Goal: Information Seeking & Learning: Learn about a topic

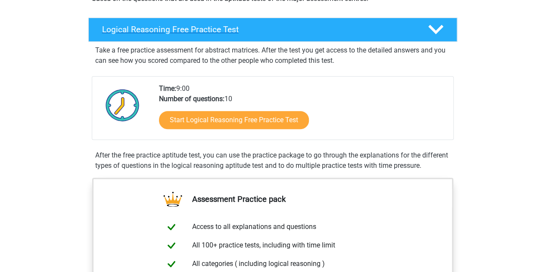
scroll to position [125, 0]
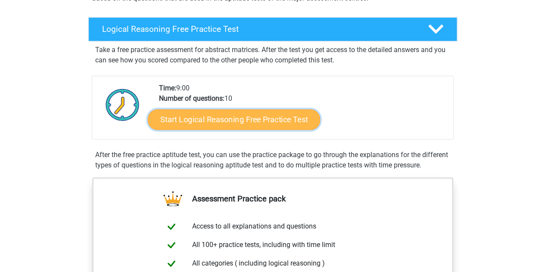
click at [272, 118] on link "Start Logical Reasoning Free Practice Test" at bounding box center [234, 119] width 172 height 21
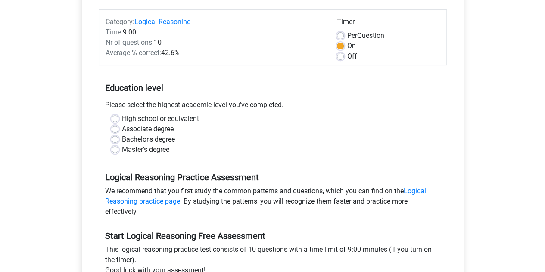
scroll to position [103, 0]
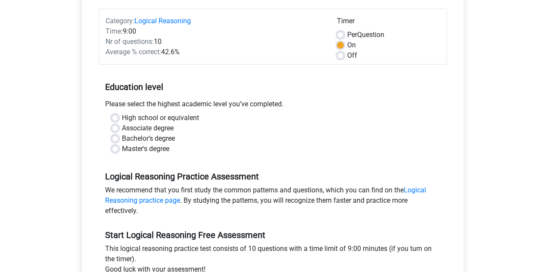
click at [122, 118] on label "High school or equivalent" at bounding box center [160, 118] width 77 height 10
click at [115, 118] on input "High school or equivalent" at bounding box center [115, 117] width 7 height 9
radio input "true"
click at [177, 148] on div "Master's degree" at bounding box center [273, 149] width 322 height 10
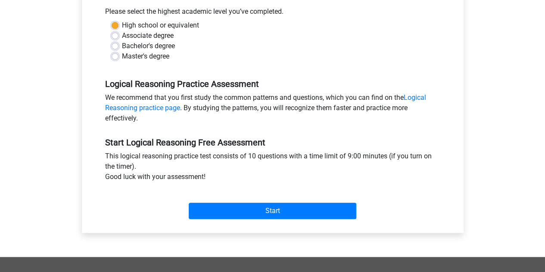
scroll to position [203, 0]
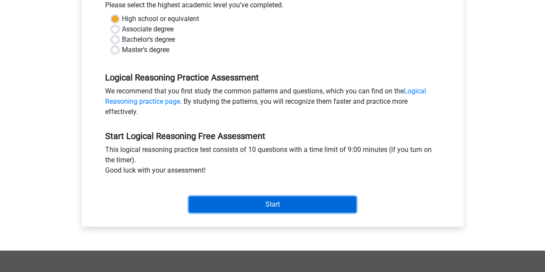
click at [208, 202] on input "Start" at bounding box center [273, 204] width 168 height 16
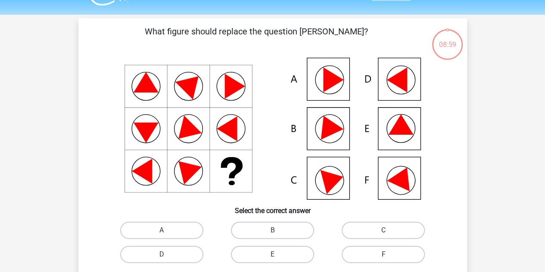
scroll to position [23, 0]
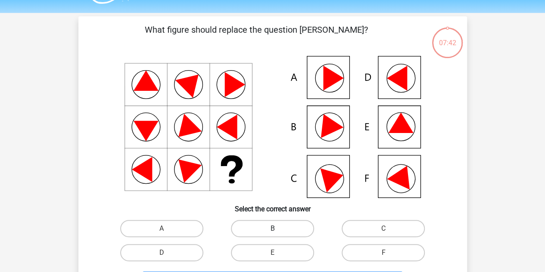
click at [264, 233] on label "B" at bounding box center [272, 228] width 83 height 17
click at [272, 233] on input "B" at bounding box center [275, 232] width 6 height 6
radio input "true"
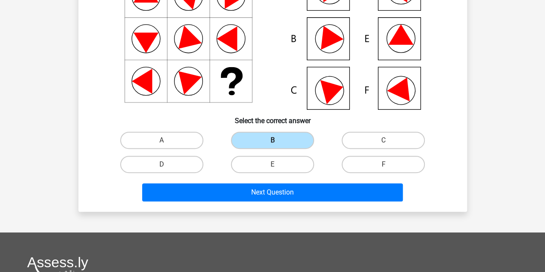
scroll to position [115, 0]
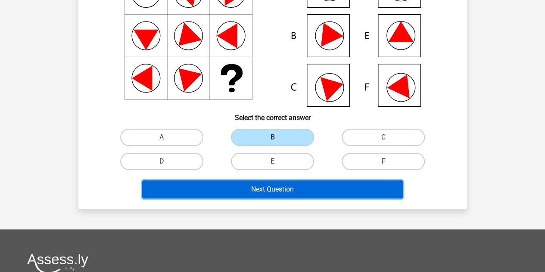
click at [293, 189] on button "Next Question" at bounding box center [272, 190] width 261 height 18
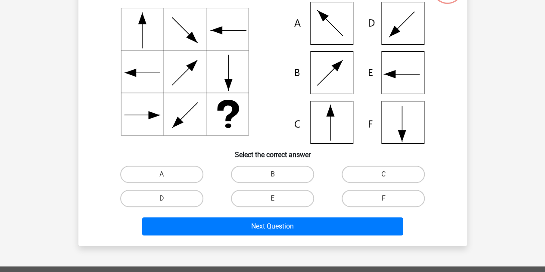
scroll to position [40, 0]
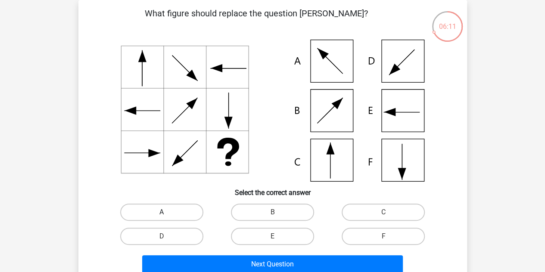
click at [174, 216] on label "A" at bounding box center [161, 212] width 83 height 17
click at [167, 216] on input "A" at bounding box center [165, 215] width 6 height 6
radio input "true"
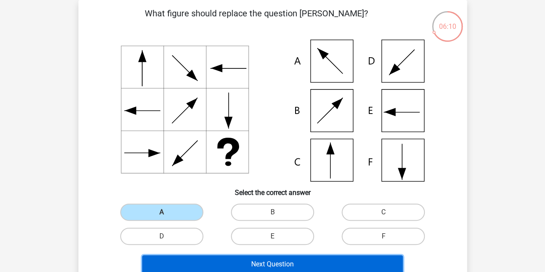
click at [205, 262] on button "Next Question" at bounding box center [272, 265] width 261 height 18
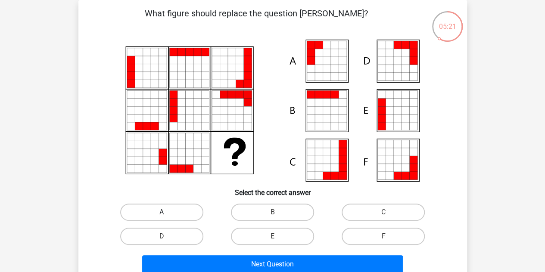
click at [181, 213] on label "A" at bounding box center [161, 212] width 83 height 17
click at [167, 213] on input "A" at bounding box center [165, 215] width 6 height 6
radio input "true"
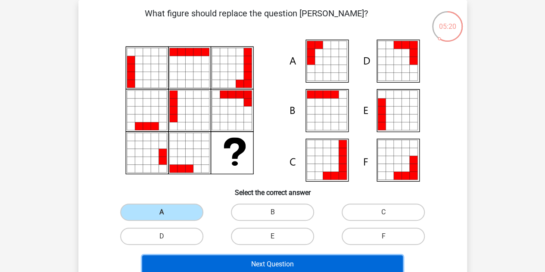
click at [198, 260] on button "Next Question" at bounding box center [272, 265] width 261 height 18
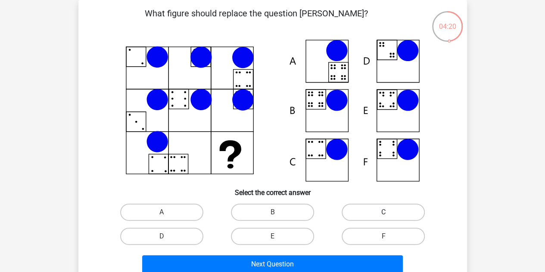
click at [391, 209] on label "C" at bounding box center [383, 212] width 83 height 17
click at [389, 212] on input "C" at bounding box center [387, 215] width 6 height 6
radio input "true"
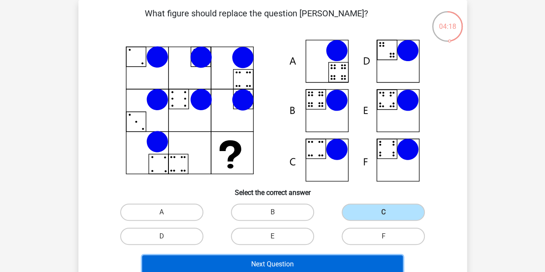
click at [324, 261] on button "Next Question" at bounding box center [272, 265] width 261 height 18
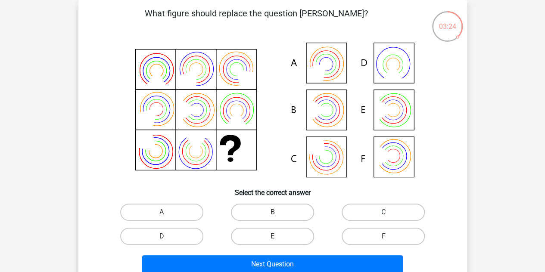
click at [384, 211] on label "C" at bounding box center [383, 212] width 83 height 17
click at [384, 212] on input "C" at bounding box center [387, 215] width 6 height 6
radio input "true"
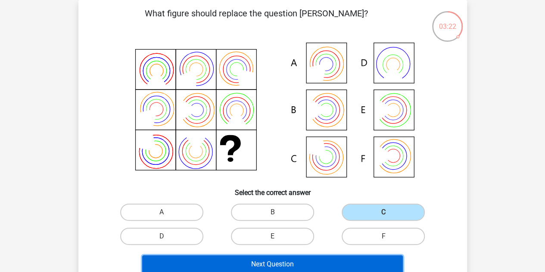
click at [333, 261] on button "Next Question" at bounding box center [272, 265] width 261 height 18
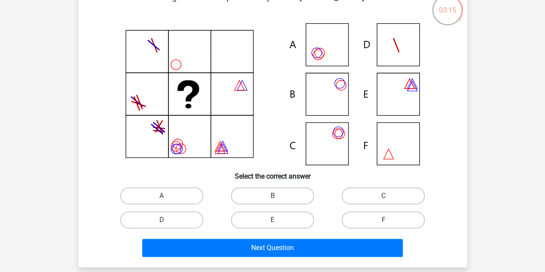
scroll to position [56, 0]
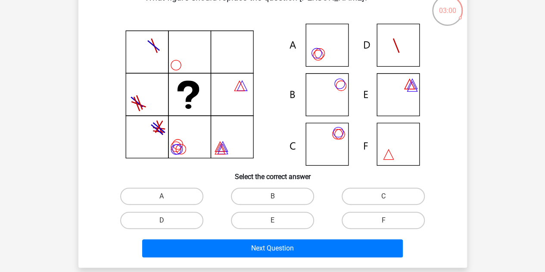
click at [166, 196] on input "A" at bounding box center [165, 199] width 6 height 6
radio input "true"
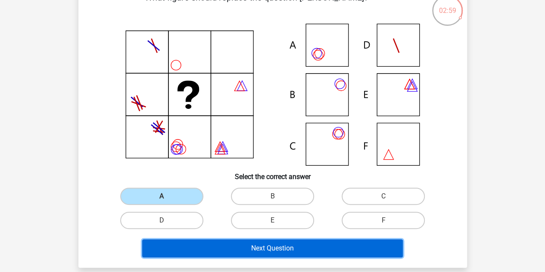
click at [214, 243] on button "Next Question" at bounding box center [272, 249] width 261 height 18
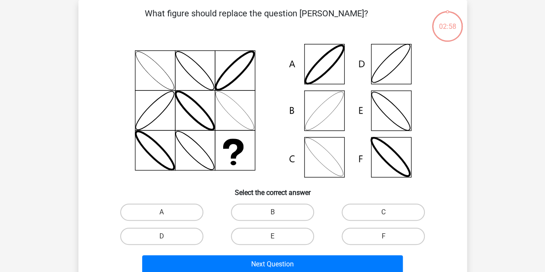
scroll to position [40, 0]
click at [267, 209] on label "B" at bounding box center [272, 212] width 83 height 17
click at [272, 212] on input "B" at bounding box center [275, 215] width 6 height 6
radio input "true"
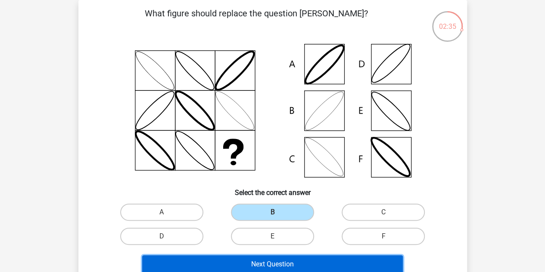
click at [256, 261] on button "Next Question" at bounding box center [272, 265] width 261 height 18
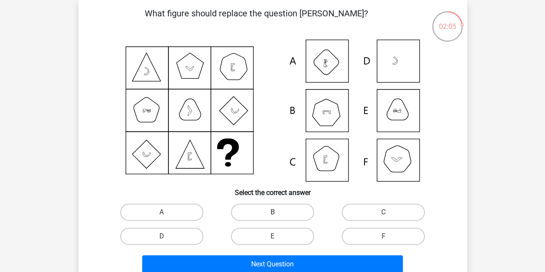
click at [271, 216] on label "B" at bounding box center [272, 212] width 83 height 17
click at [272, 216] on input "B" at bounding box center [275, 215] width 6 height 6
radio input "true"
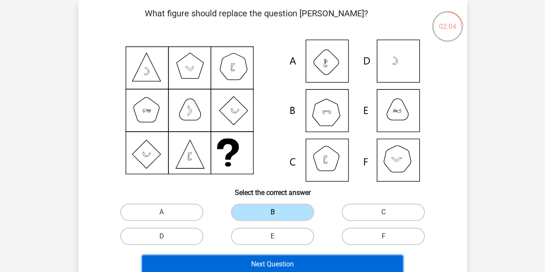
click at [256, 267] on button "Next Question" at bounding box center [272, 265] width 261 height 18
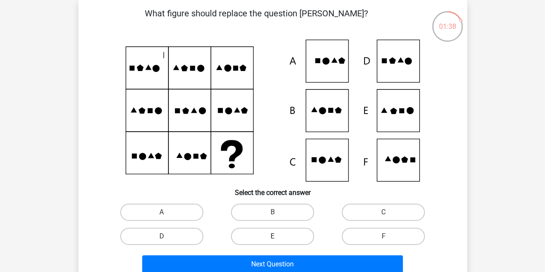
click at [261, 234] on label "E" at bounding box center [272, 236] width 83 height 17
click at [272, 237] on input "E" at bounding box center [275, 240] width 6 height 6
radio input "true"
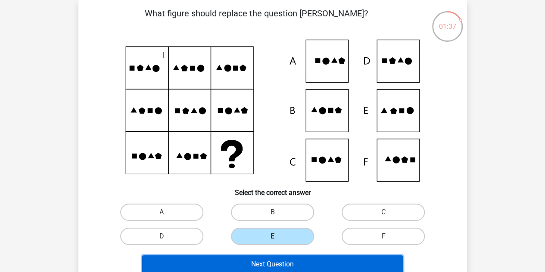
click at [252, 259] on button "Next Question" at bounding box center [272, 265] width 261 height 18
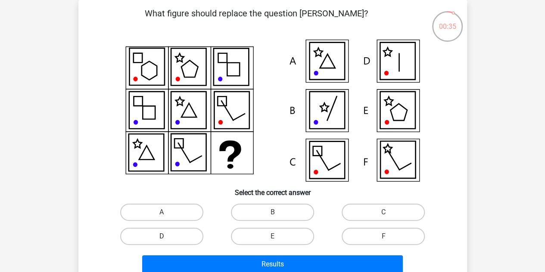
click at [167, 230] on label "D" at bounding box center [161, 236] width 83 height 17
click at [167, 237] on input "D" at bounding box center [165, 240] width 6 height 6
radio input "true"
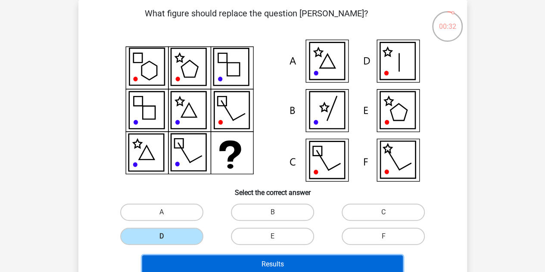
click at [224, 262] on button "Results" at bounding box center [272, 265] width 261 height 18
